Goal: Find contact information

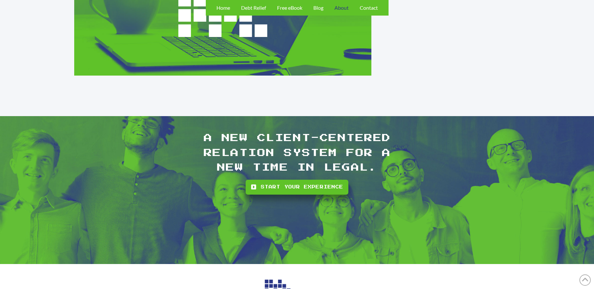
scroll to position [839, 0]
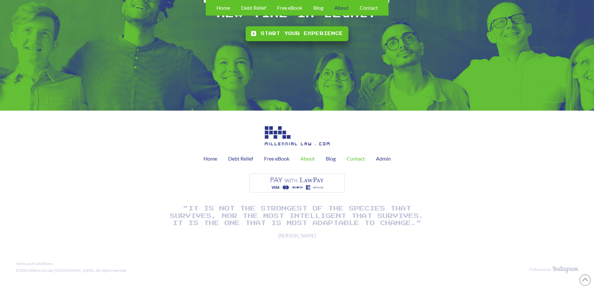
click at [352, 157] on span "Contact" at bounding box center [356, 158] width 18 height 5
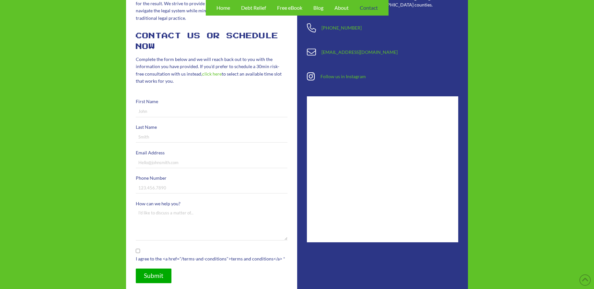
scroll to position [324, 0]
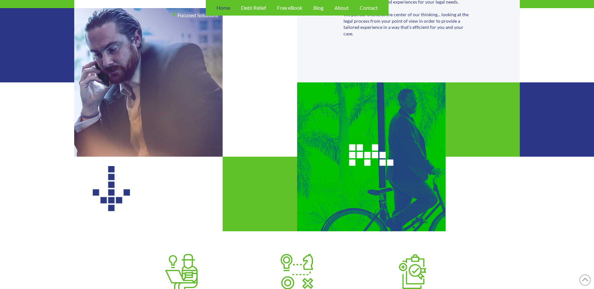
scroll to position [162, 0]
